Goal: Complete application form

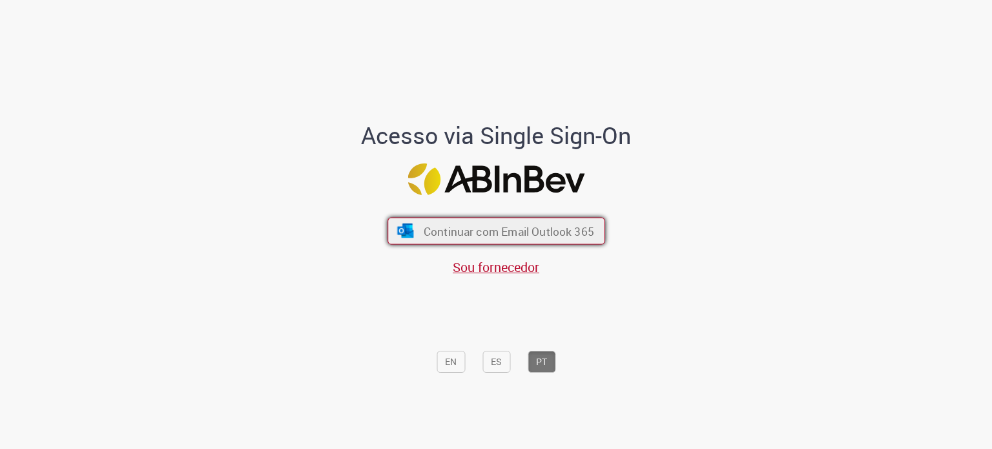
click at [468, 229] on span "Continuar com Email Outlook 365" at bounding box center [508, 230] width 171 height 15
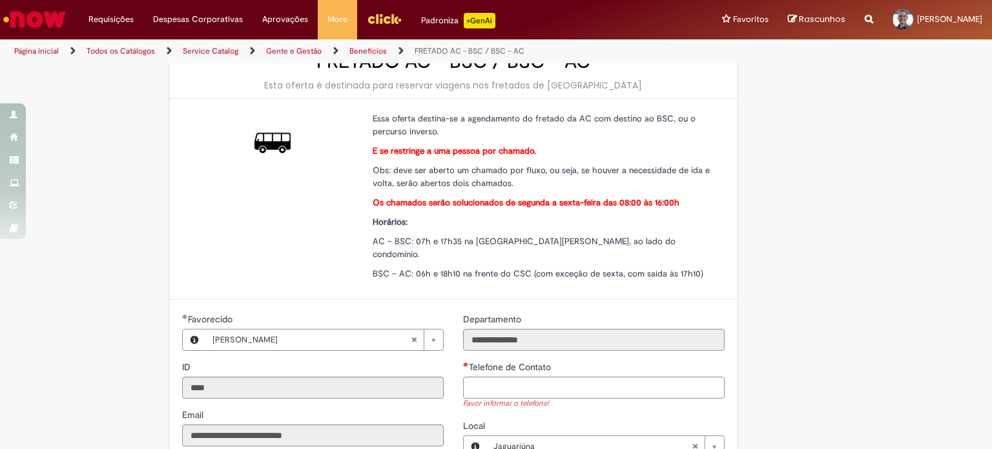
scroll to position [320, 0]
